Goal: Task Accomplishment & Management: Use online tool/utility

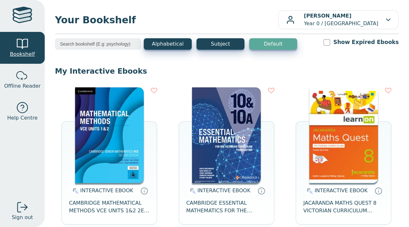
click at [42, 42] on link "Bookshelf" at bounding box center [22, 48] width 45 height 32
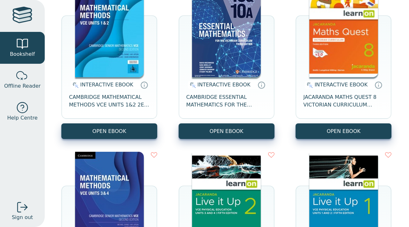
scroll to position [111, 0]
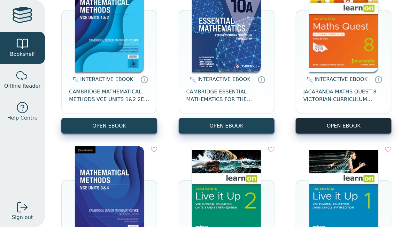
click at [339, 125] on button "OPEN EBOOK" at bounding box center [344, 126] width 96 height 16
